Goal: Task Accomplishment & Management: Manage account settings

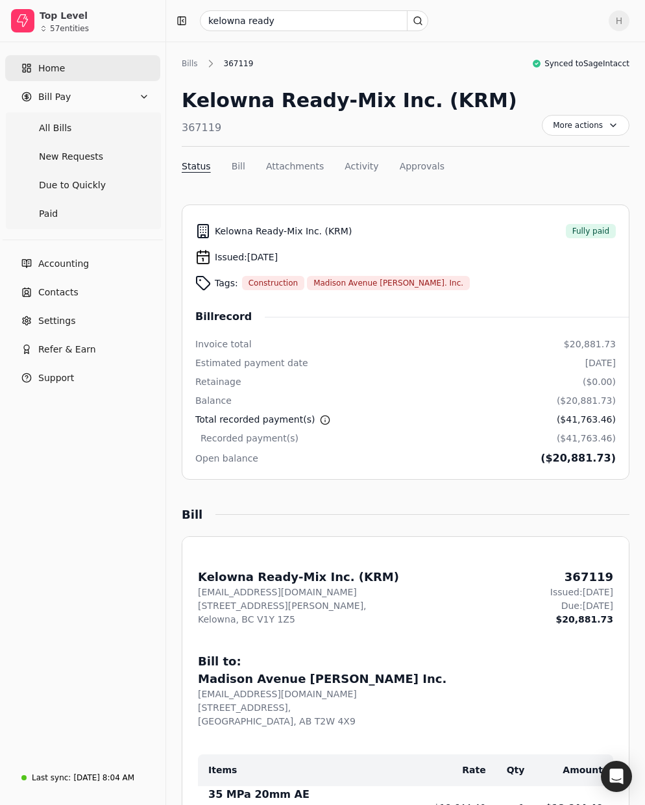
click at [99, 67] on link "Home" at bounding box center [82, 68] width 155 height 26
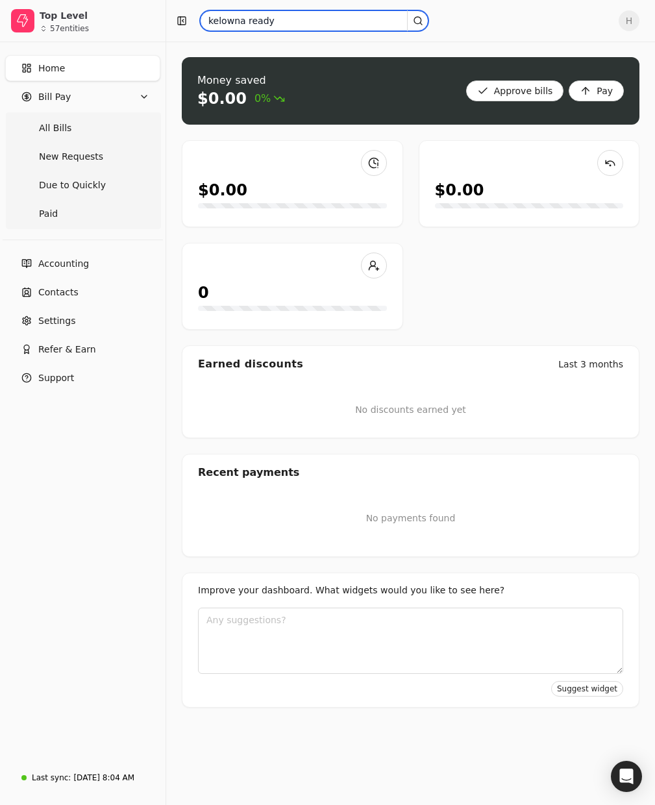
click at [284, 23] on input "kelowna ready" at bounding box center [314, 20] width 228 height 21
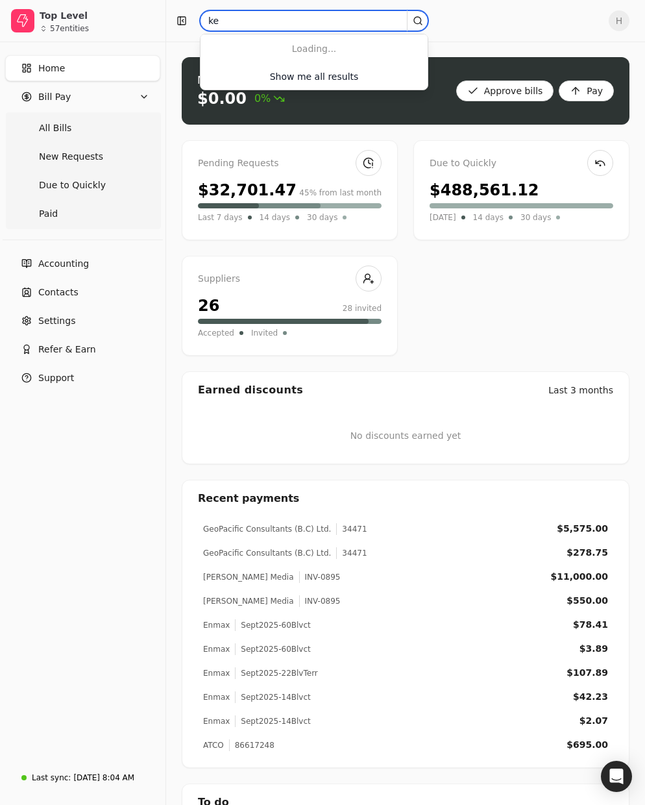
type input "k"
type input "2527"
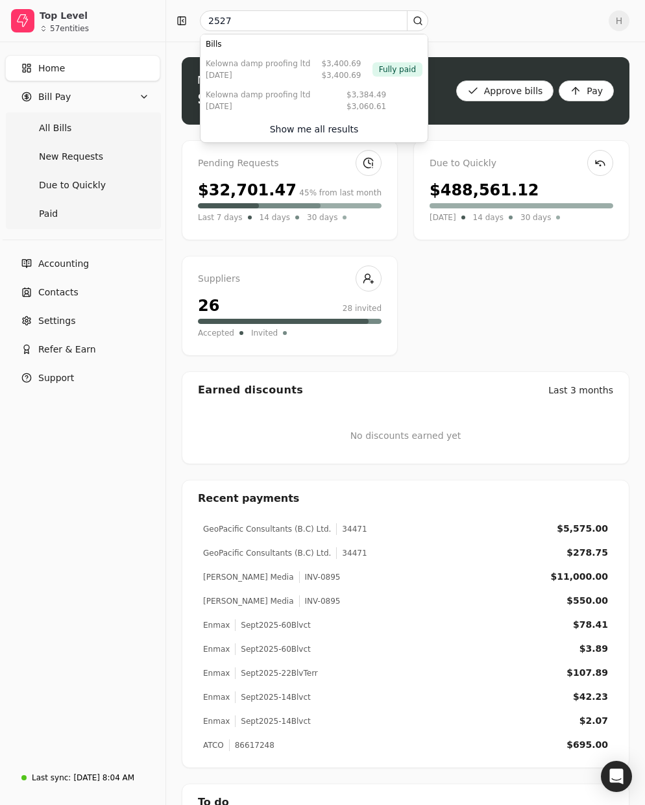
click at [343, 160] on div "Pending Requests" at bounding box center [290, 163] width 184 height 14
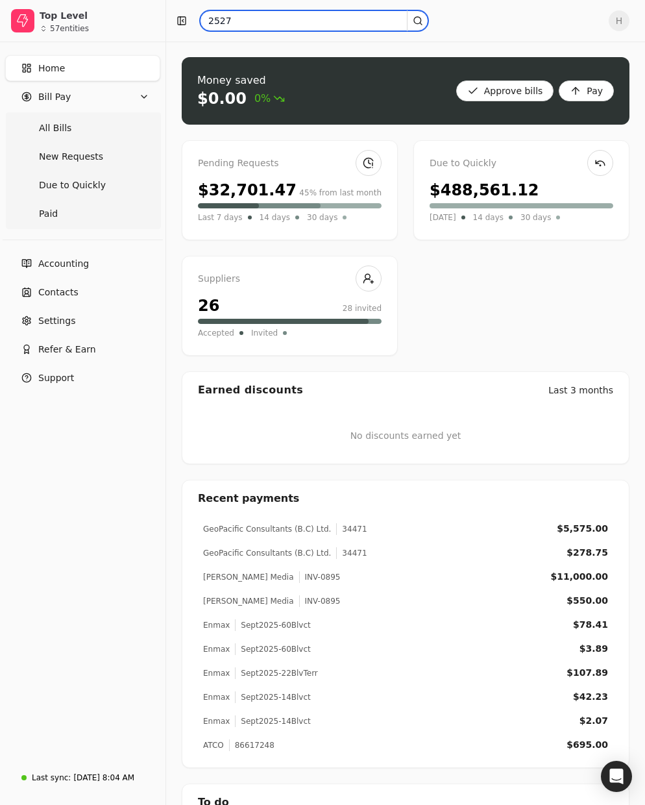
click at [339, 18] on input "2527" at bounding box center [314, 20] width 228 height 21
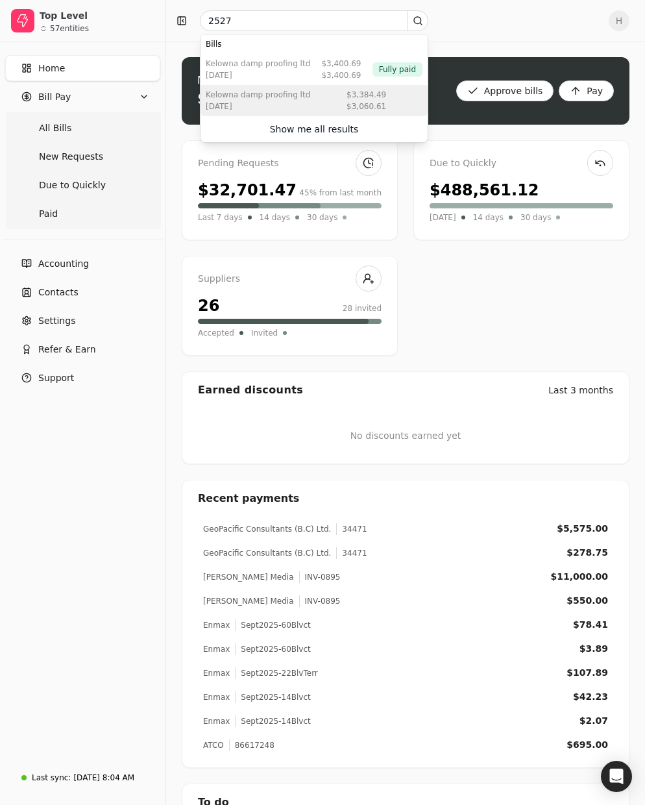
click at [327, 99] on div "Kelowna Damp Proofing Ltd [DATE] $3,384.49 $3,060.61" at bounding box center [314, 100] width 227 height 31
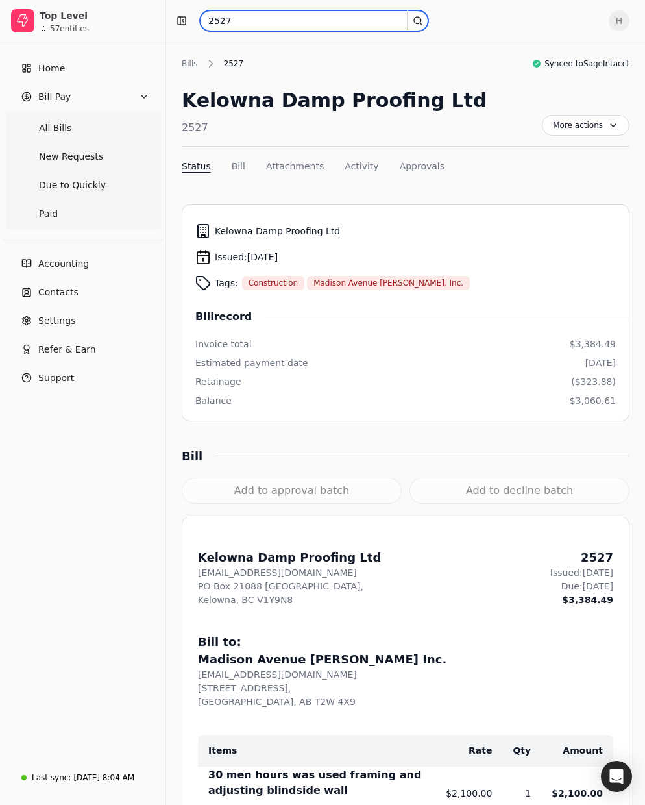
click at [233, 23] on input "2527" at bounding box center [314, 20] width 228 height 21
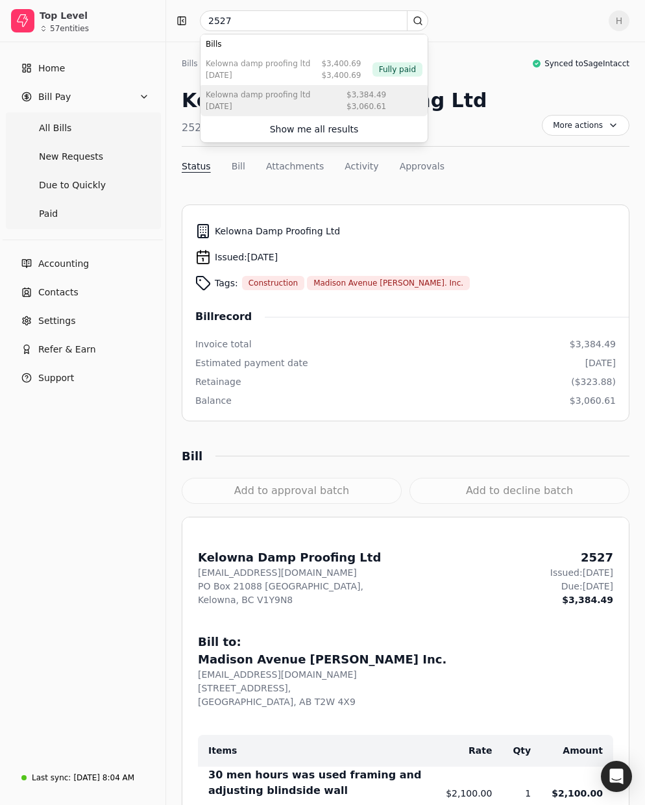
click at [285, 98] on div "Kelowna Damp Proofing Ltd" at bounding box center [258, 95] width 104 height 12
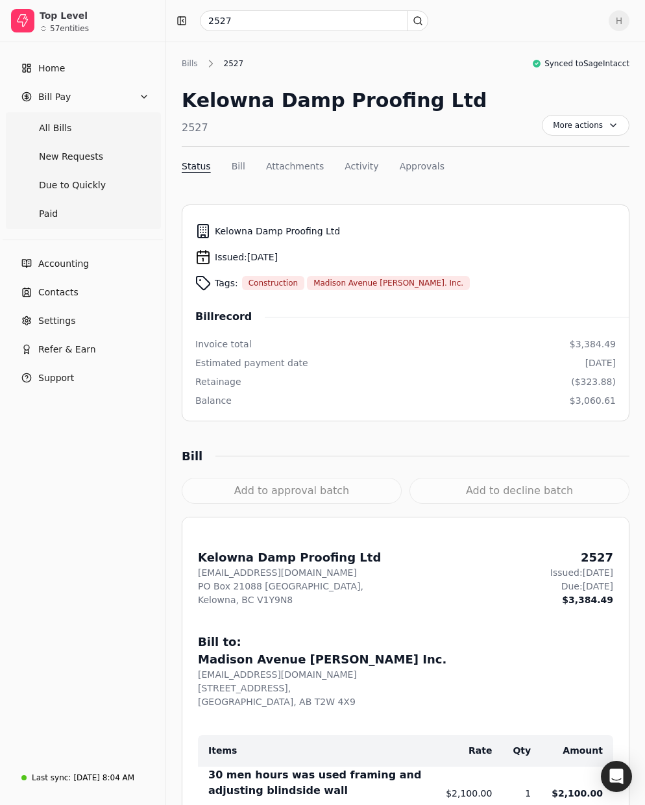
click at [235, 165] on button "Bill" at bounding box center [239, 167] width 14 height 14
click at [232, 67] on div "2527" at bounding box center [233, 64] width 33 height 12
click at [75, 193] on Quickly "Due to Quickly" at bounding box center [83, 185] width 150 height 26
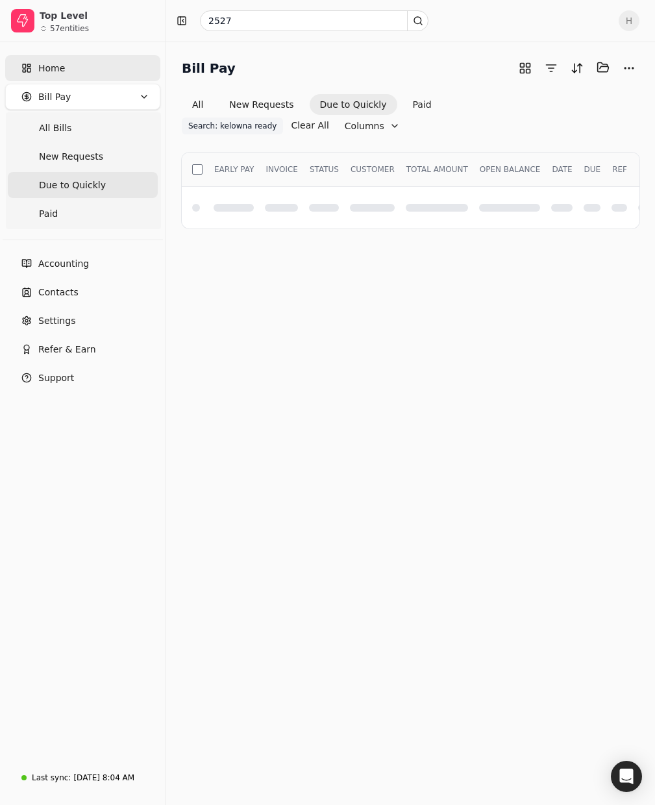
click at [67, 75] on link "Home" at bounding box center [82, 68] width 155 height 26
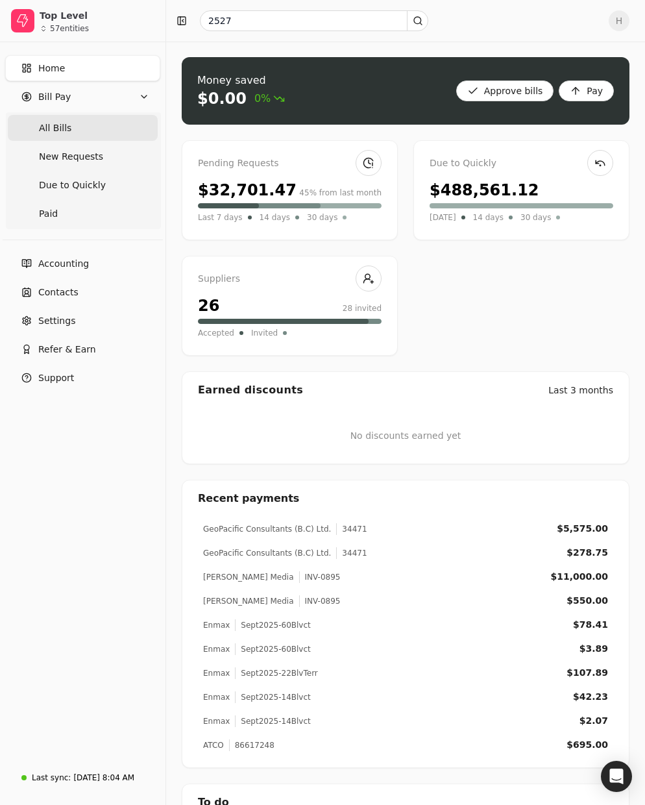
click at [67, 121] on span "All Bills" at bounding box center [55, 128] width 32 height 14
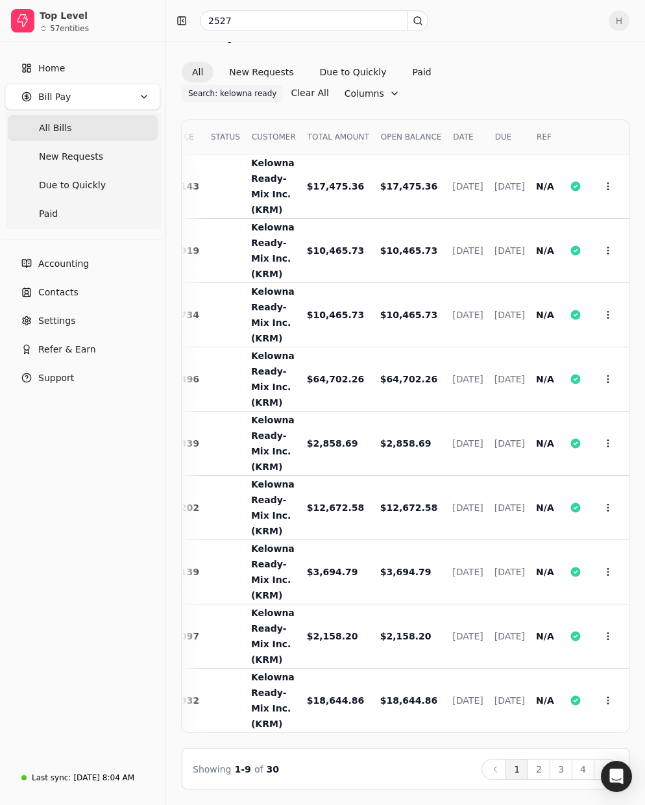
scroll to position [0, 122]
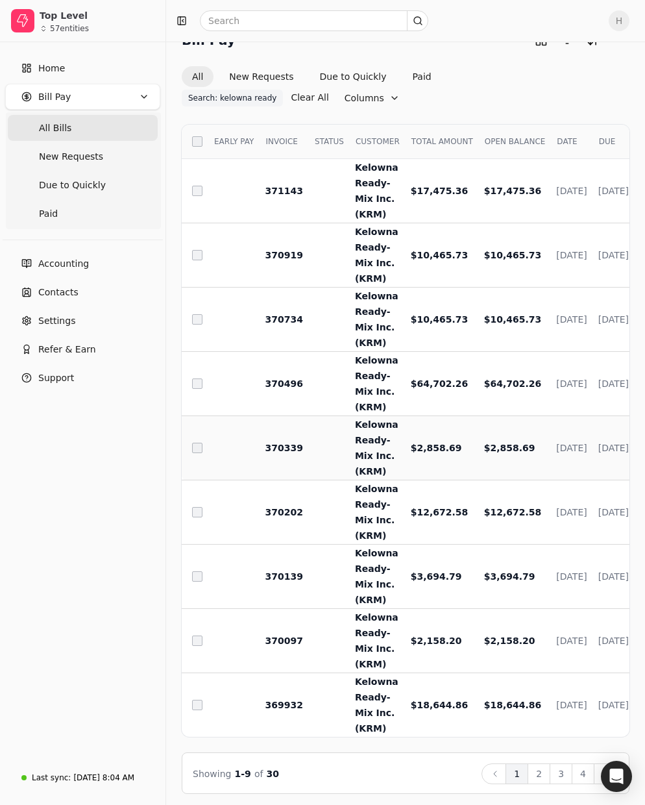
scroll to position [42, 0]
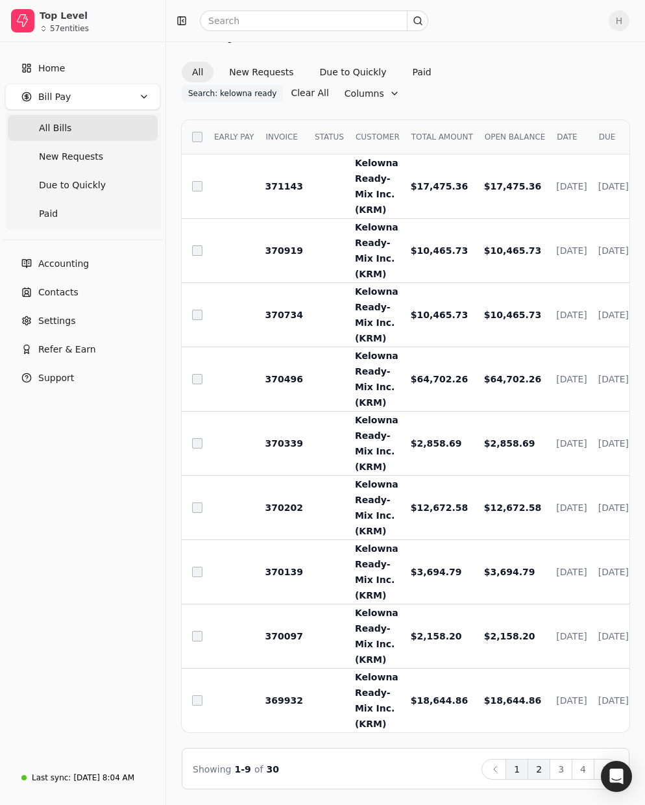
click at [545, 766] on button "2" at bounding box center [539, 769] width 23 height 21
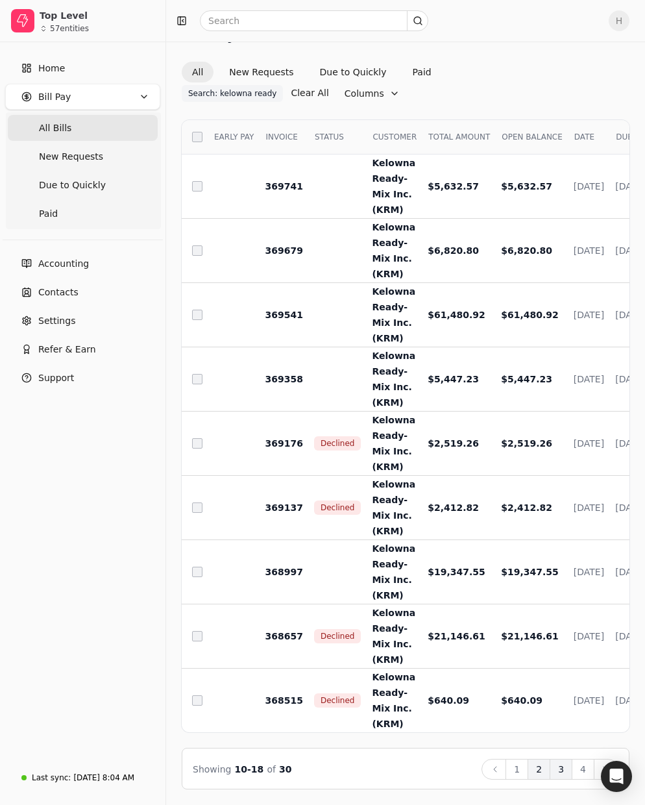
click at [564, 768] on button "3" at bounding box center [561, 769] width 23 height 21
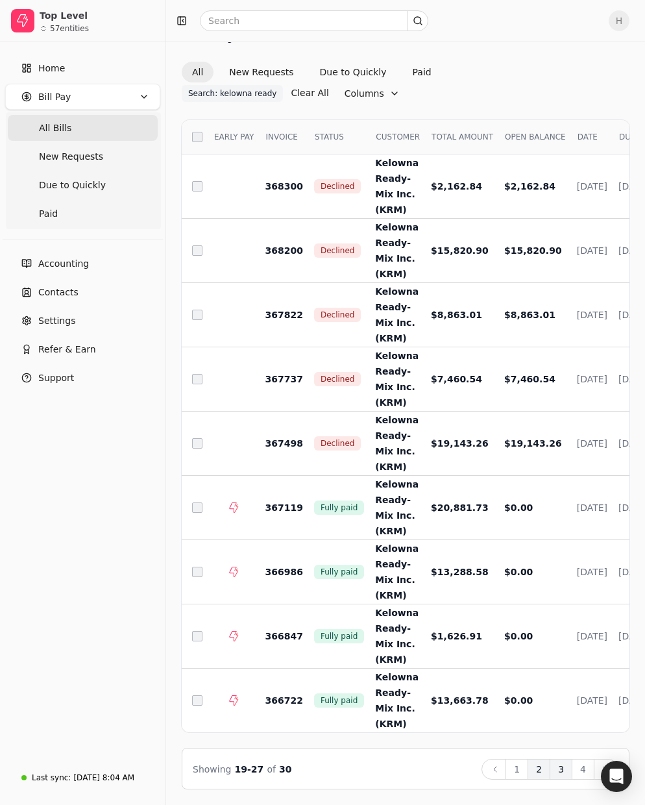
click at [549, 774] on button "2" at bounding box center [539, 769] width 23 height 21
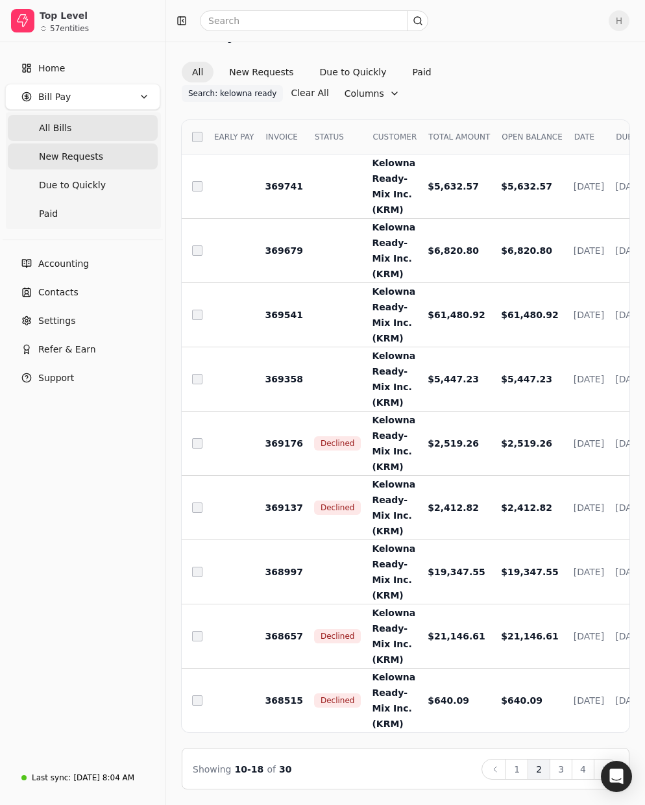
click at [96, 157] on Requests "New Requests" at bounding box center [83, 156] width 150 height 26
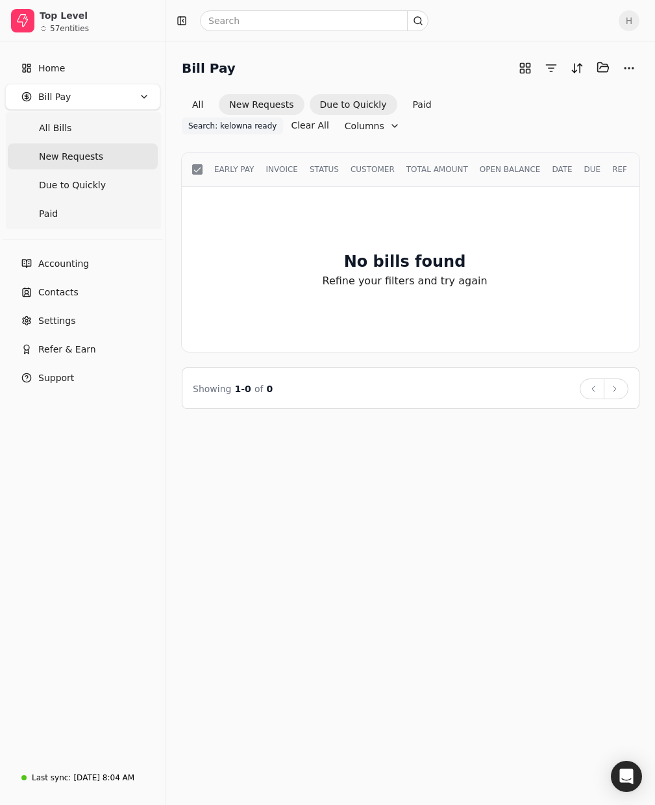
click at [323, 100] on button "Due to Quickly" at bounding box center [354, 104] width 88 height 21
click at [276, 106] on button "New Requests" at bounding box center [261, 104] width 85 height 21
click at [328, 115] on button "Clear All" at bounding box center [310, 125] width 38 height 21
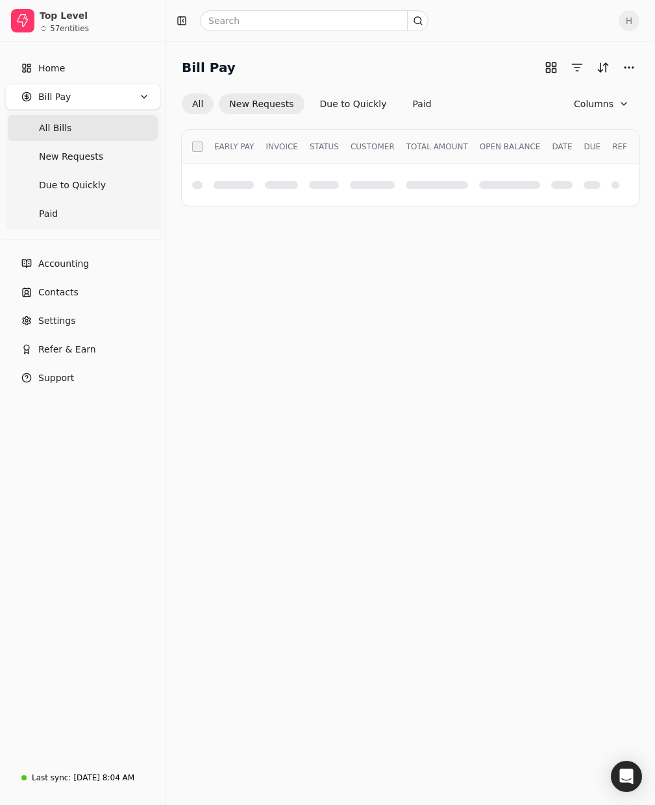
click at [258, 104] on button "New Requests" at bounding box center [261, 103] width 85 height 21
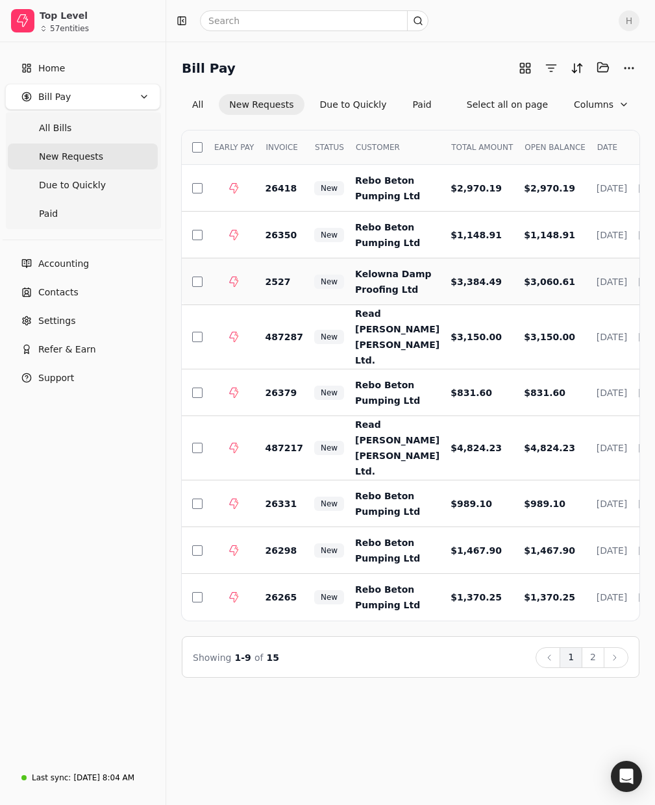
click at [378, 294] on span "Kelowna Damp Proofing Ltd" at bounding box center [393, 282] width 76 height 26
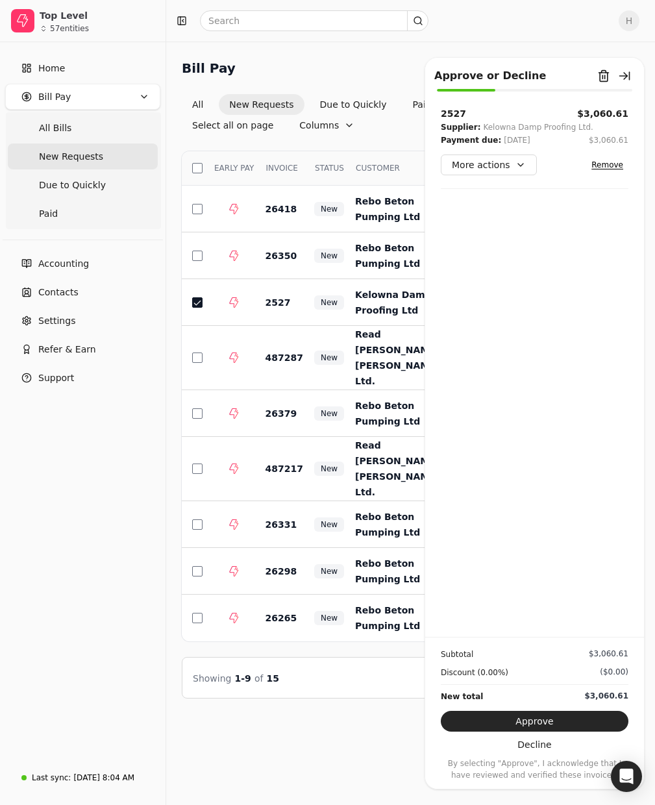
click at [509, 154] on div "2527 $3,060.61 Supplier: Kelowna Damp Proofing Ltd. Payment due: Nov 13 '25 $3,…" at bounding box center [535, 141] width 188 height 68
click at [580, 722] on button "Approve" at bounding box center [535, 721] width 188 height 21
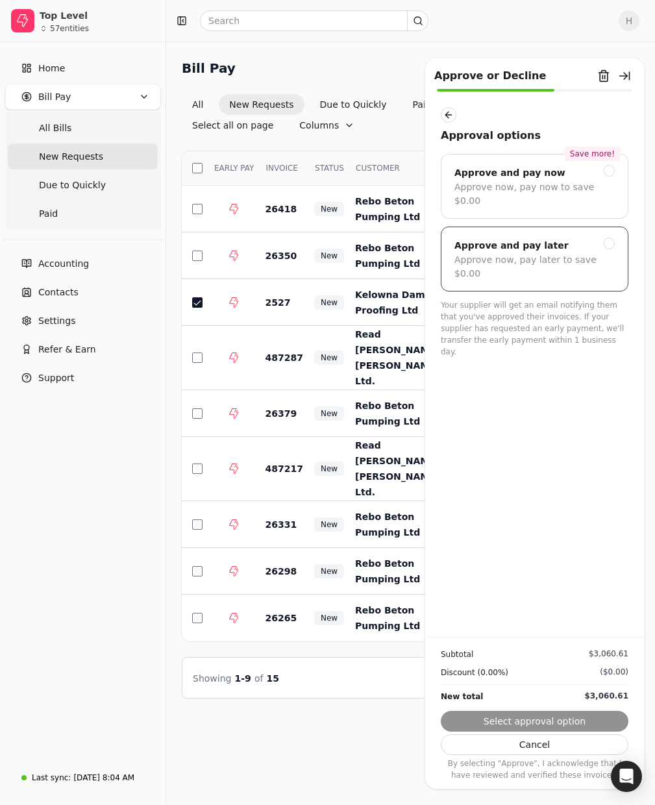
click at [574, 253] on div "Approve now, pay later to save $0.00" at bounding box center [534, 266] width 160 height 27
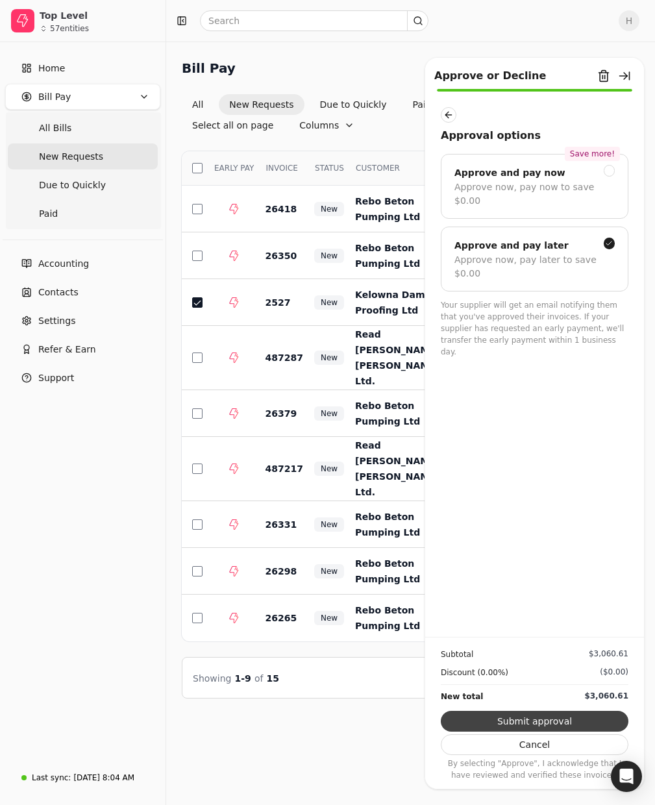
click at [511, 724] on button "Submit approval" at bounding box center [535, 721] width 188 height 21
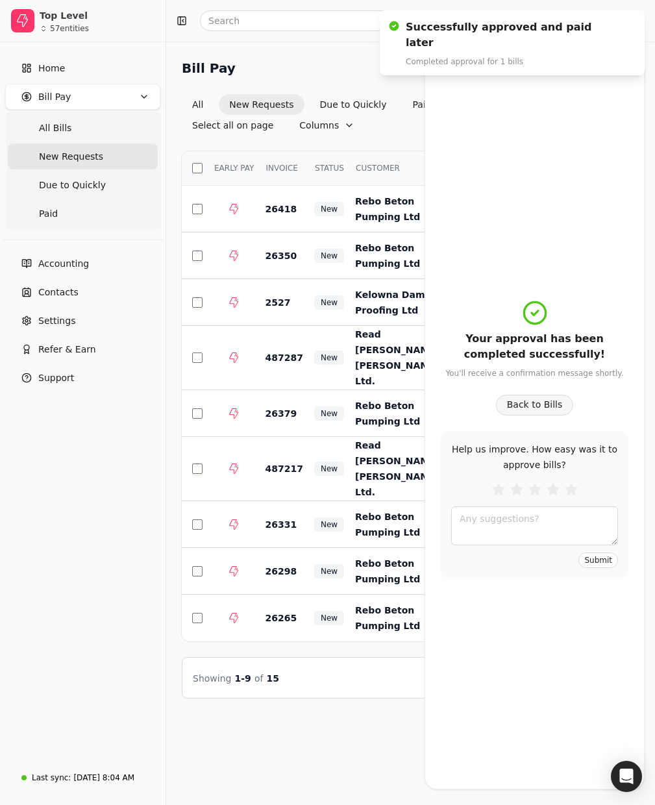
click at [519, 411] on button "Back to Bills" at bounding box center [535, 405] width 78 height 21
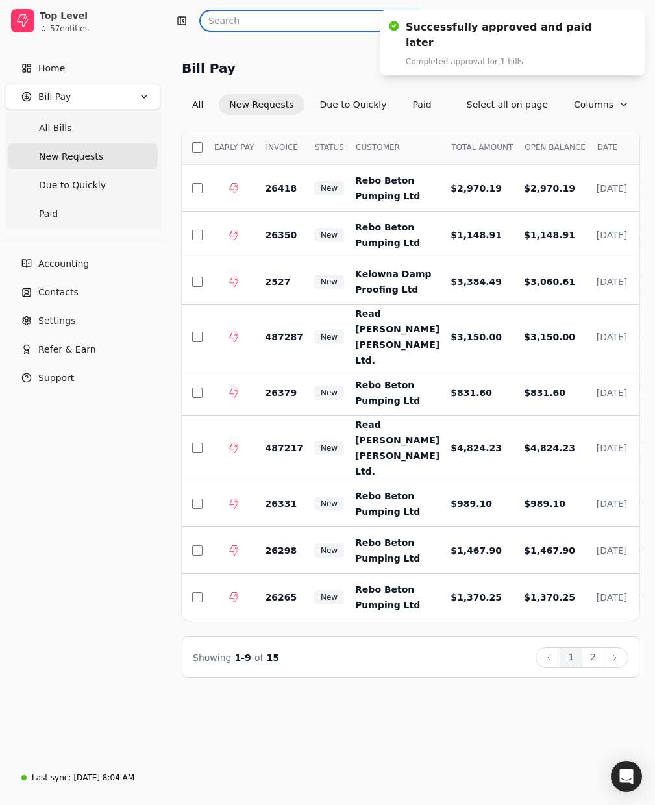
click at [304, 23] on input "text" at bounding box center [314, 20] width 228 height 21
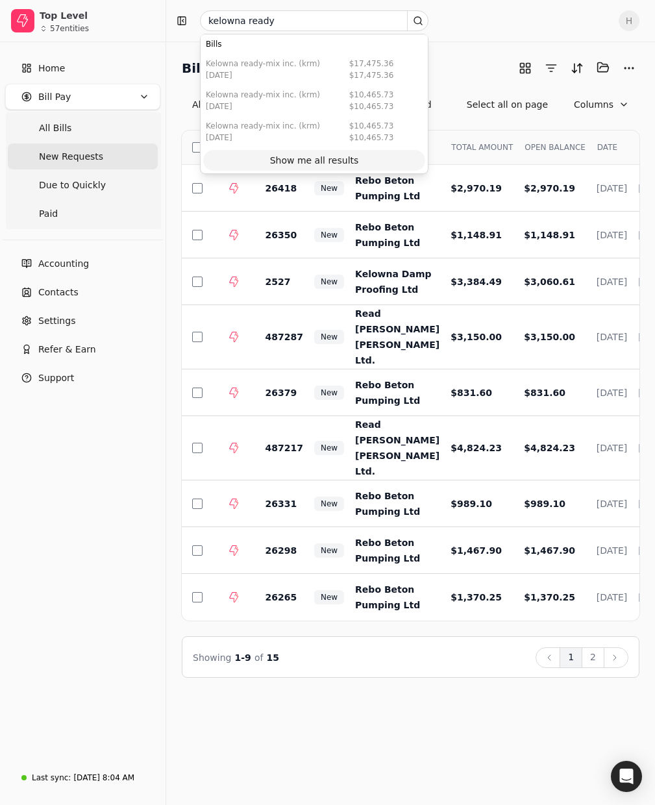
click at [297, 160] on div "Show me all results" at bounding box center [314, 161] width 89 height 14
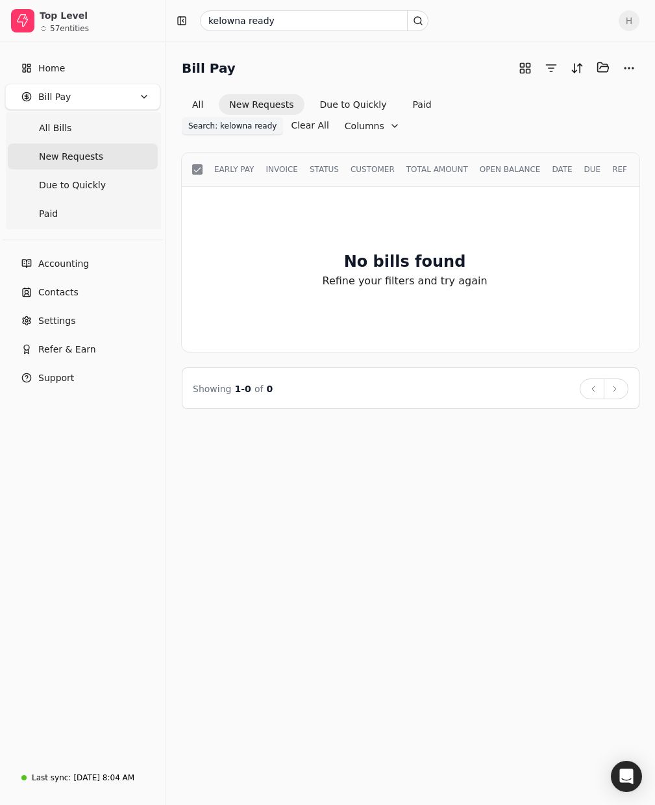
click at [276, 120] on span "Search: kelowna ready" at bounding box center [232, 126] width 88 height 12
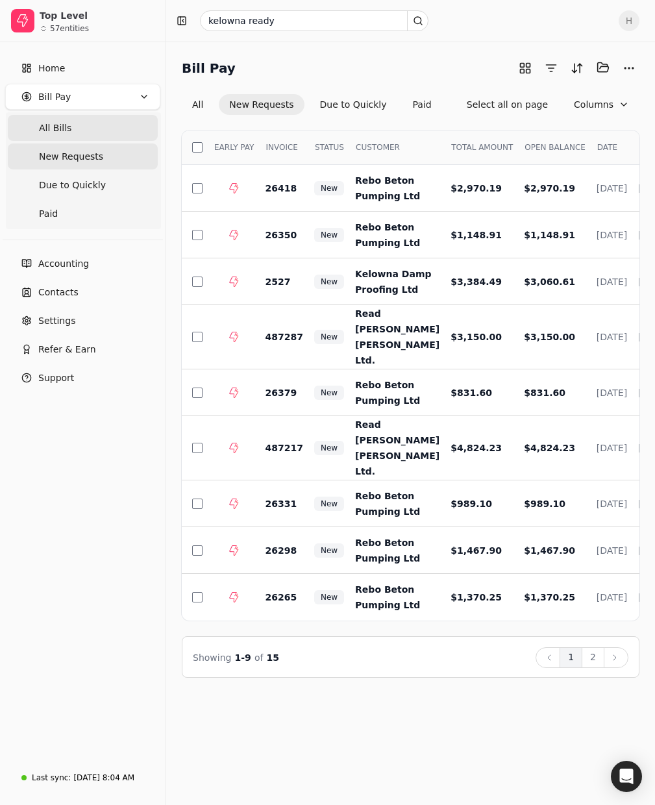
click at [50, 117] on Bills "All Bills" at bounding box center [83, 128] width 150 height 26
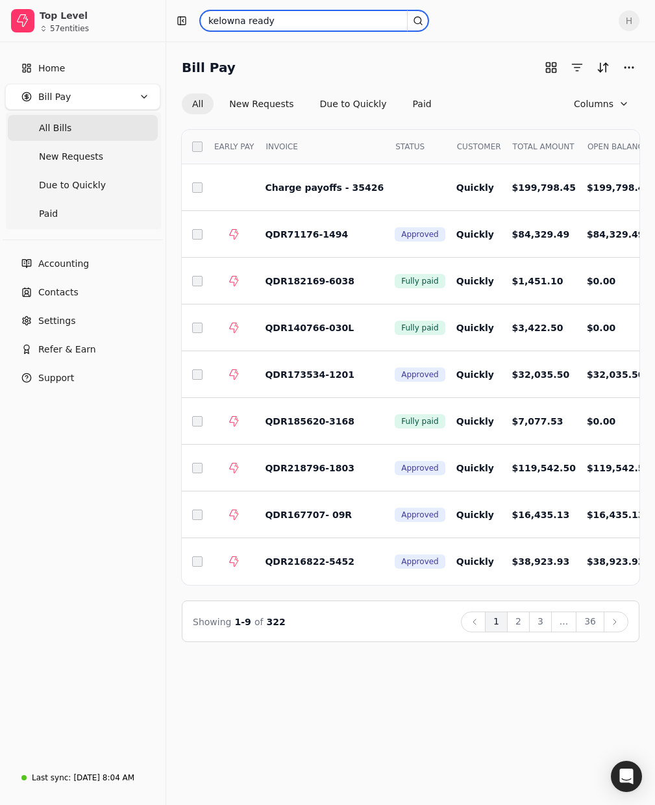
click at [283, 22] on input "kelowna ready" at bounding box center [314, 20] width 228 height 21
type input "kelowna ready"
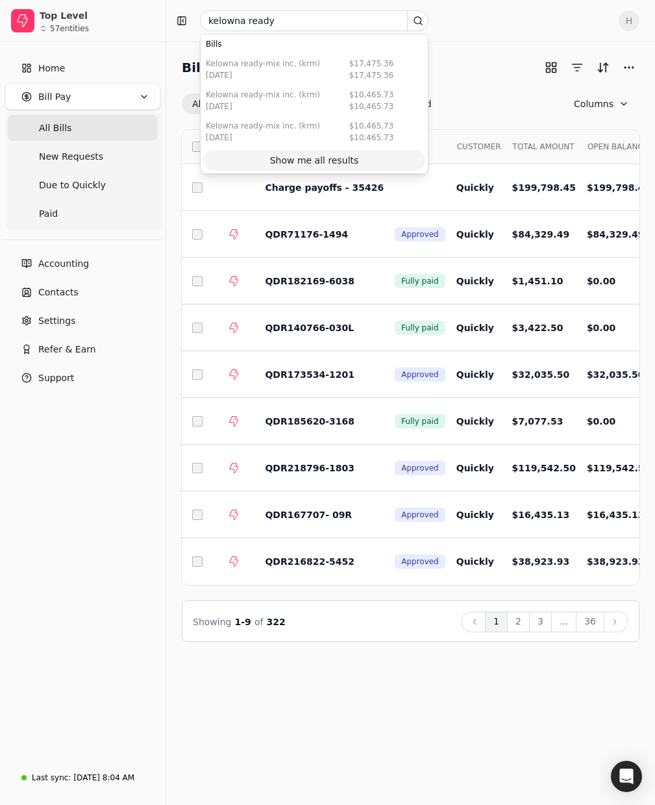
click at [286, 153] on button "Show me all results" at bounding box center [314, 160] width 222 height 21
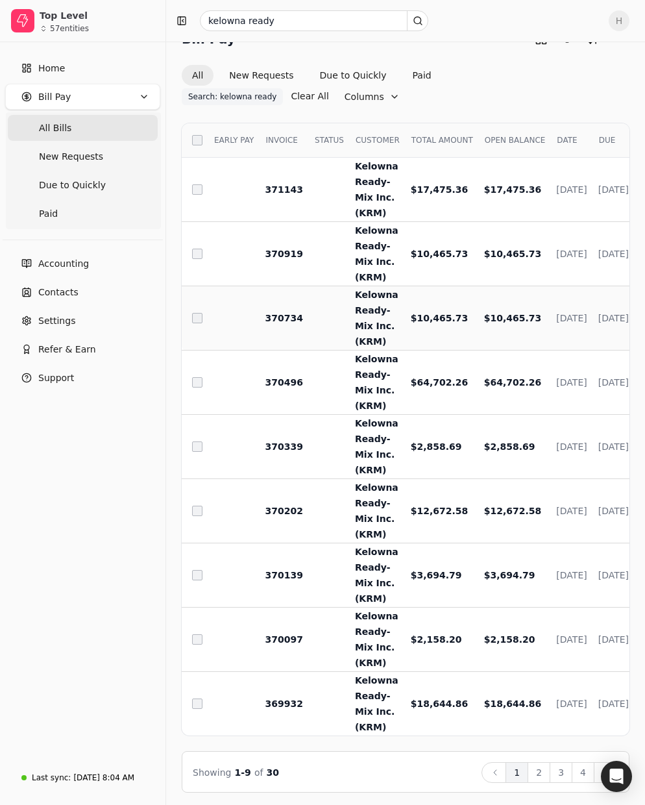
scroll to position [42, 0]
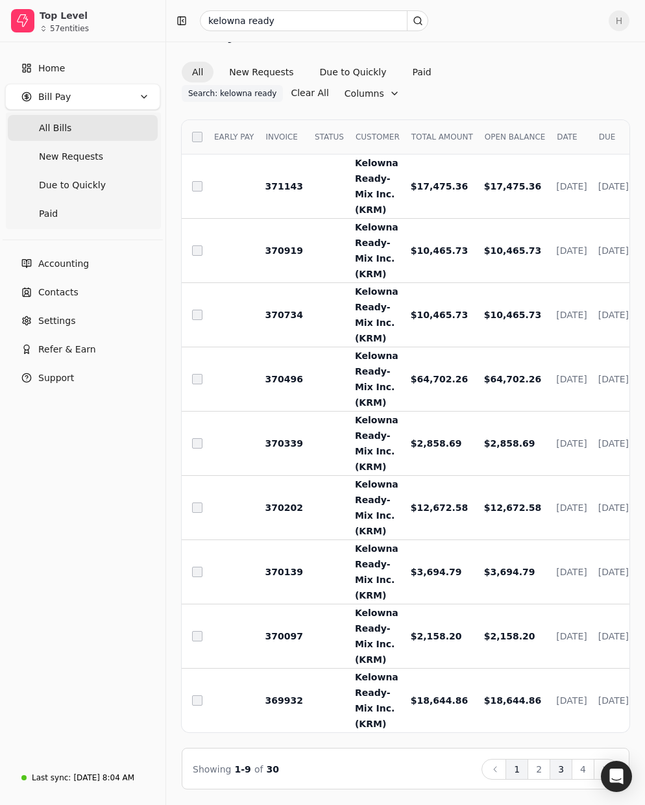
click at [563, 770] on button "3" at bounding box center [561, 769] width 23 height 21
